Goal: Navigation & Orientation: Find specific page/section

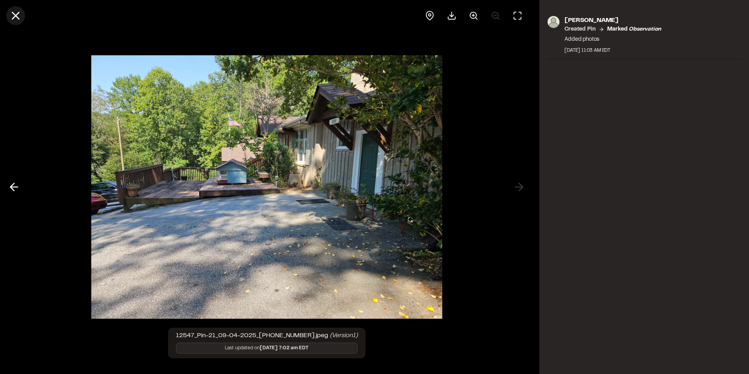
click at [20, 17] on icon at bounding box center [15, 15] width 13 height 13
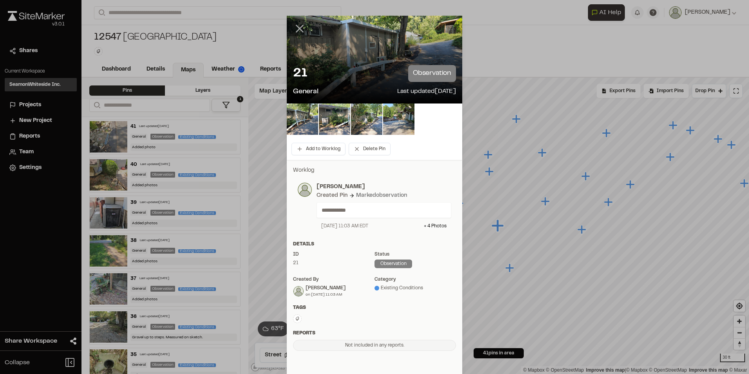
click at [300, 32] on line at bounding box center [300, 28] width 7 height 7
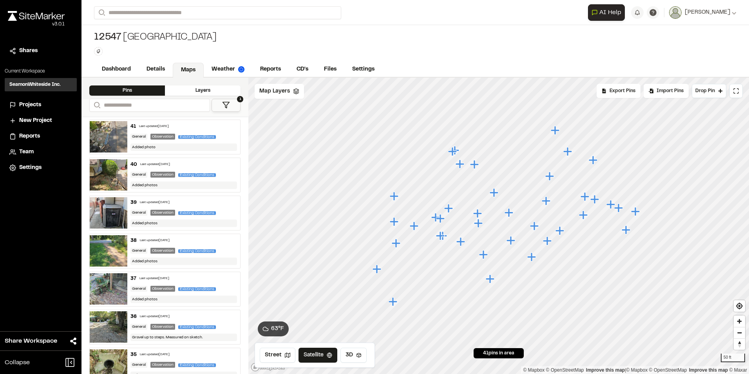
click at [472, 168] on icon "Map marker" at bounding box center [475, 164] width 10 height 10
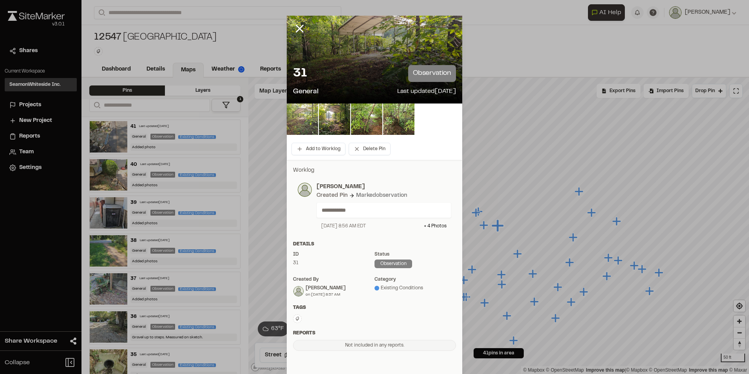
click at [304, 124] on img at bounding box center [302, 118] width 31 height 31
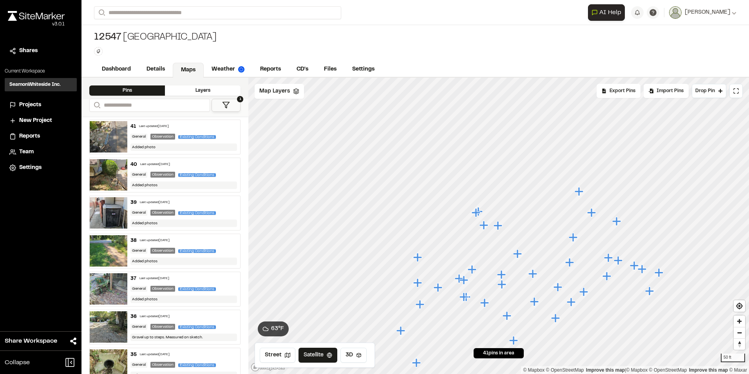
click at [484, 227] on icon "Map marker" at bounding box center [483, 225] width 9 height 9
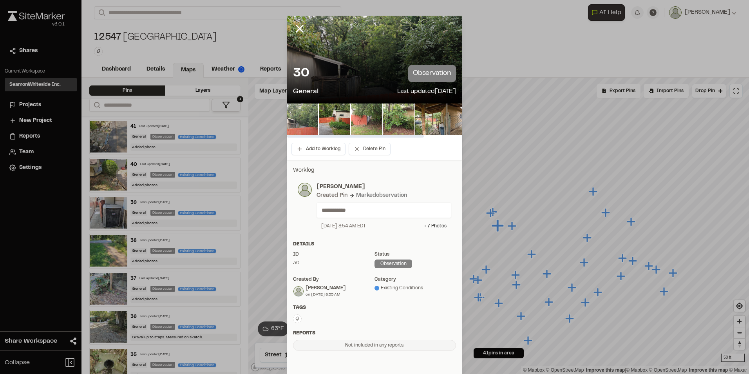
click at [309, 121] on img at bounding box center [302, 118] width 31 height 31
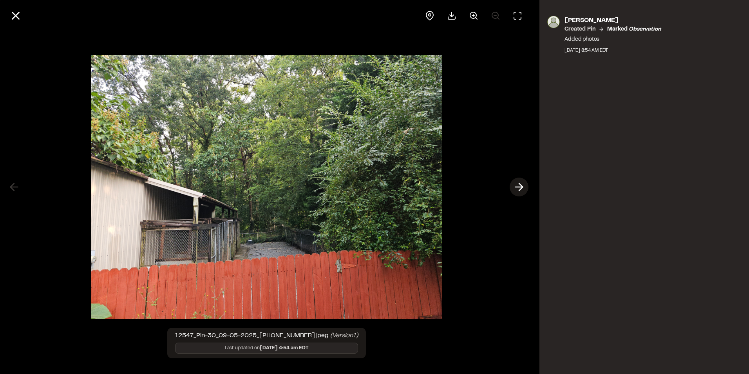
click at [517, 187] on line at bounding box center [518, 187] width 7 height 0
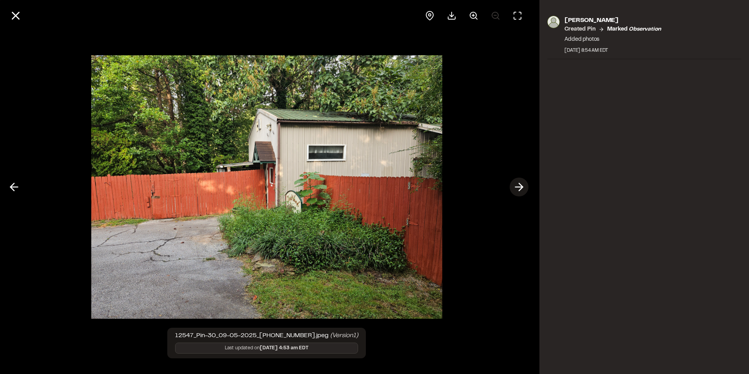
click at [517, 187] on line at bounding box center [518, 187] width 7 height 0
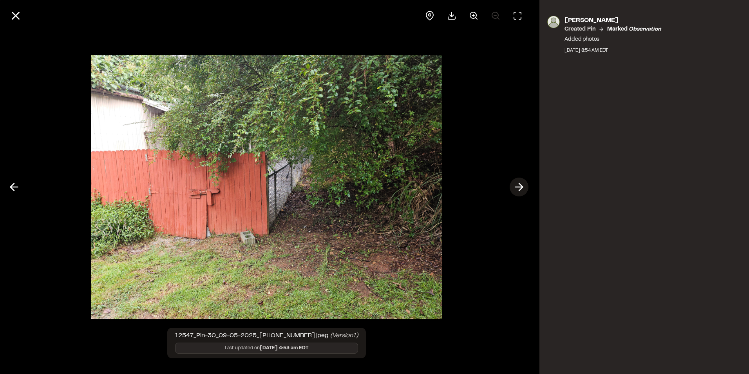
click at [517, 187] on line at bounding box center [518, 187] width 7 height 0
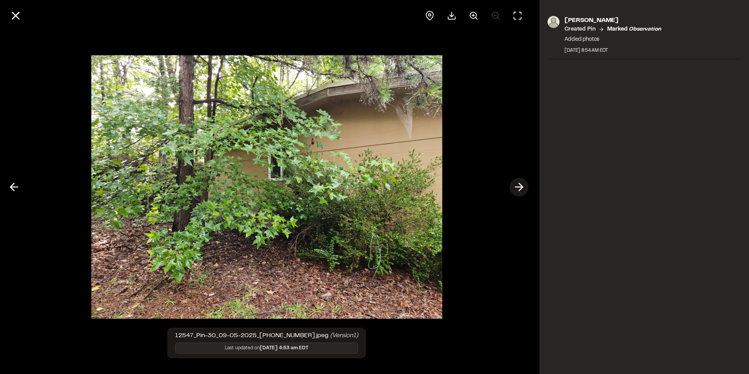
click at [517, 187] on line at bounding box center [518, 187] width 7 height 0
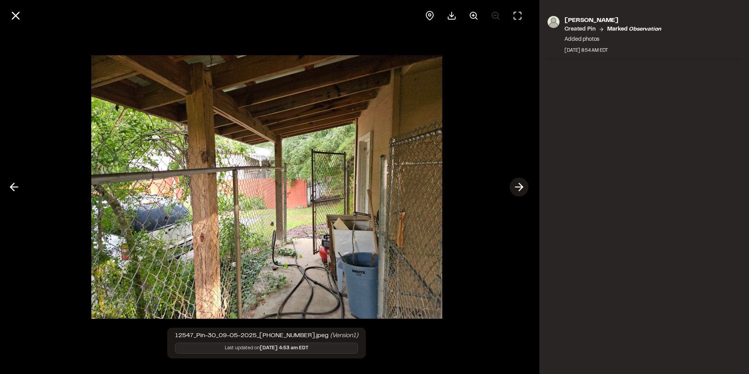
click at [517, 187] on line at bounding box center [518, 187] width 7 height 0
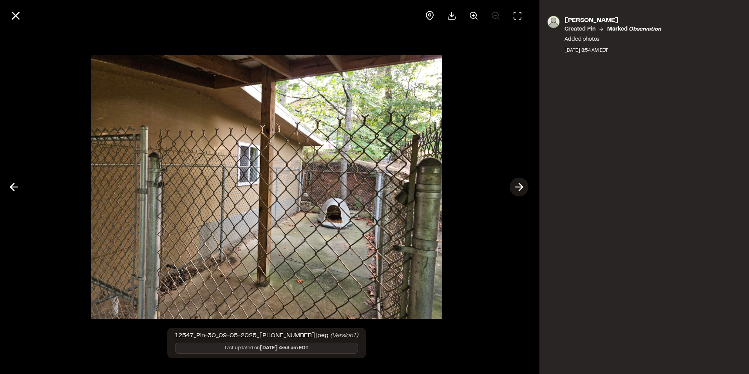
click at [516, 184] on icon at bounding box center [519, 186] width 13 height 13
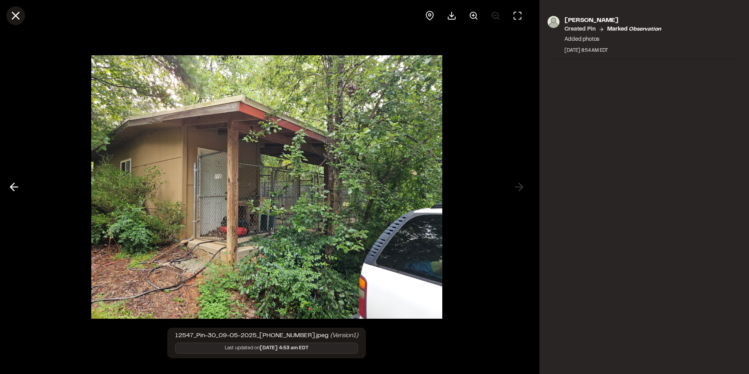
click at [14, 18] on line at bounding box center [16, 16] width 7 height 7
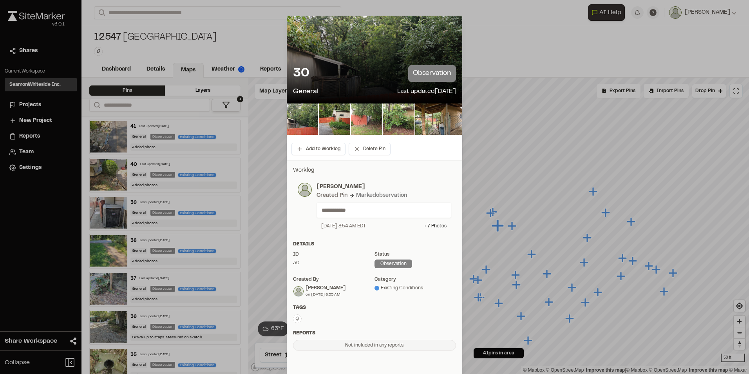
click at [299, 29] on icon at bounding box center [299, 28] width 13 height 13
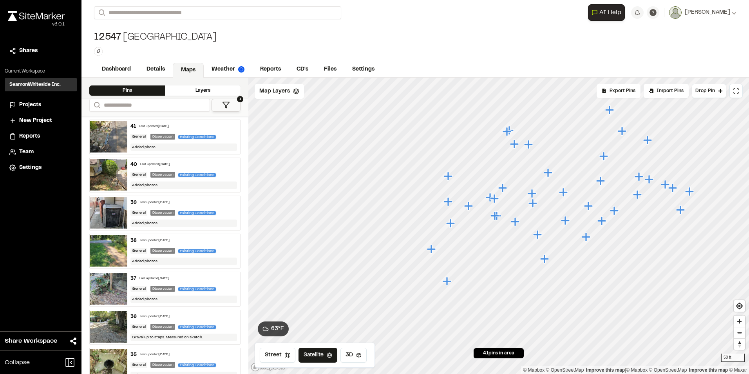
click at [492, 217] on icon "Map marker" at bounding box center [494, 215] width 9 height 9
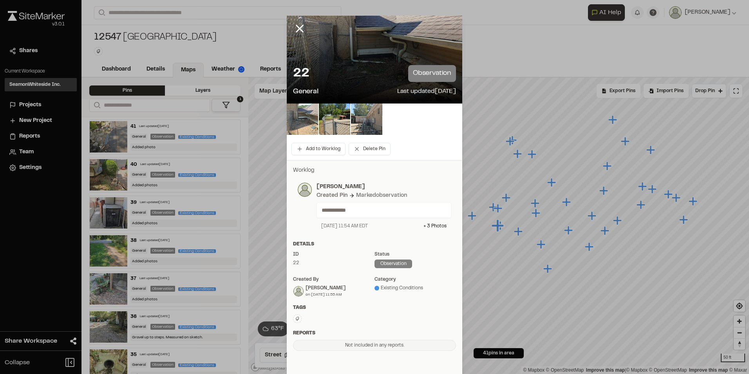
click at [303, 125] on img at bounding box center [302, 118] width 31 height 31
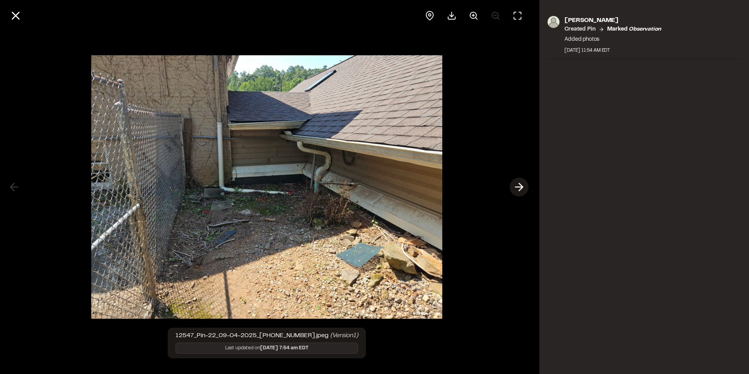
click at [521, 187] on line at bounding box center [518, 187] width 7 height 0
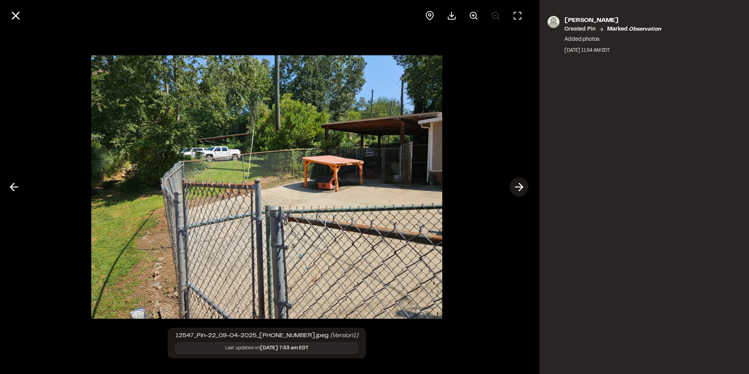
click at [521, 187] on line at bounding box center [518, 187] width 7 height 0
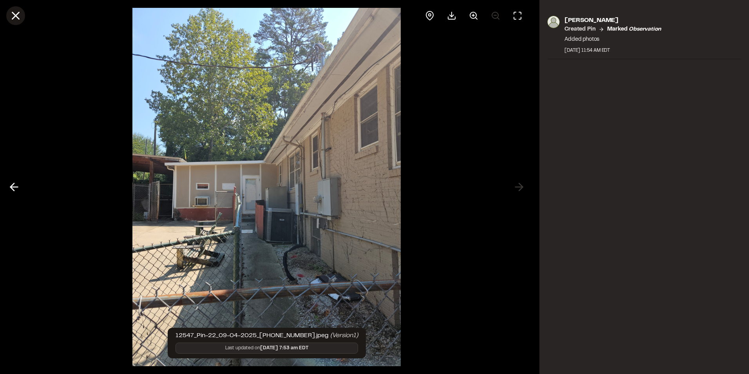
click at [15, 12] on icon at bounding box center [15, 15] width 13 height 13
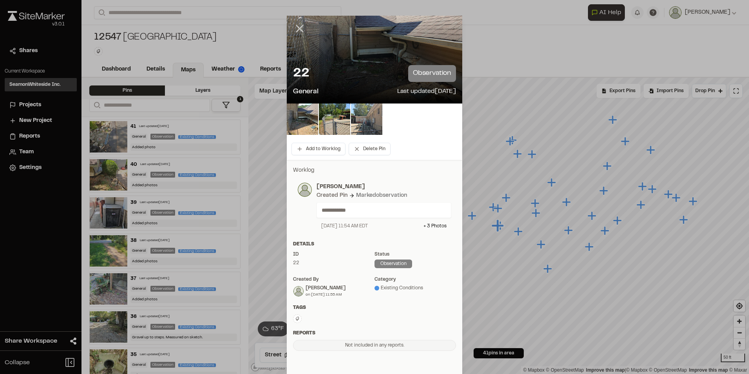
click at [294, 29] on icon at bounding box center [299, 28] width 13 height 13
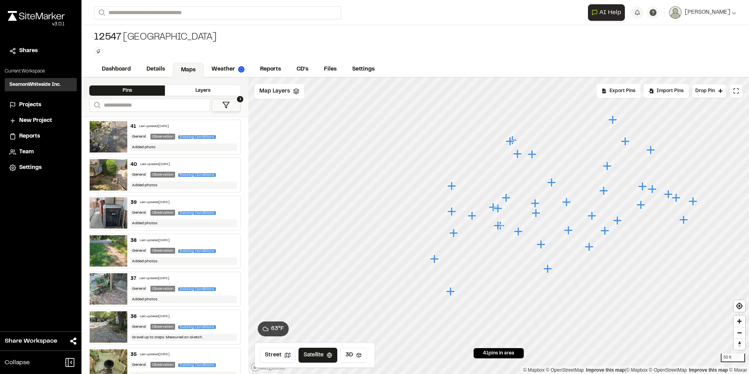
click at [597, 219] on icon "Map marker" at bounding box center [593, 216] width 10 height 10
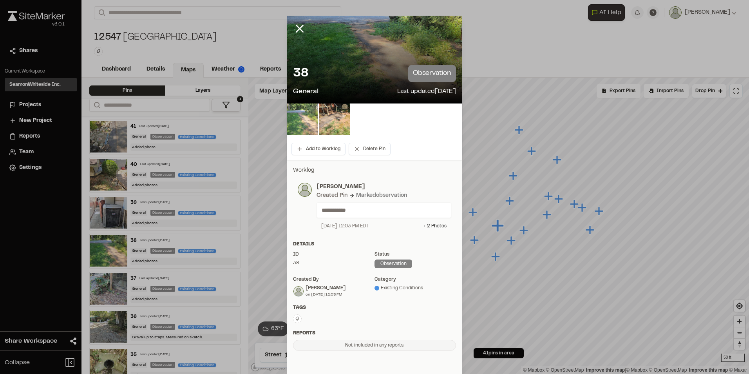
click at [303, 114] on img at bounding box center [302, 118] width 31 height 31
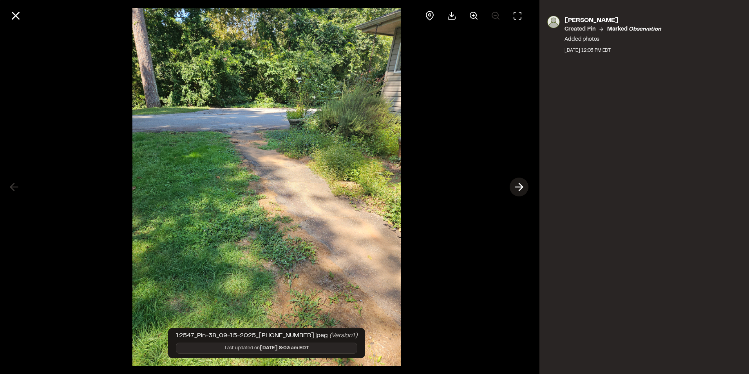
click at [518, 188] on icon at bounding box center [519, 186] width 13 height 13
